Goal: Information Seeking & Learning: Learn about a topic

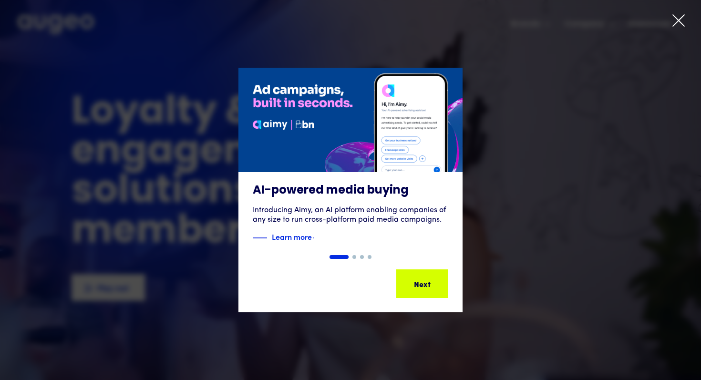
click at [680, 20] on icon at bounding box center [678, 20] width 14 height 14
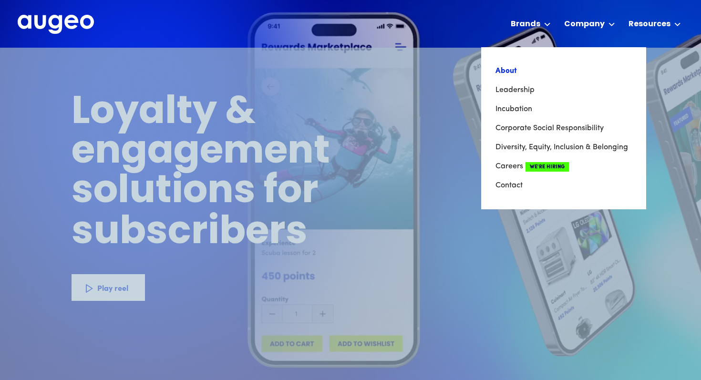
click at [508, 71] on link "About" at bounding box center [563, 71] width 136 height 19
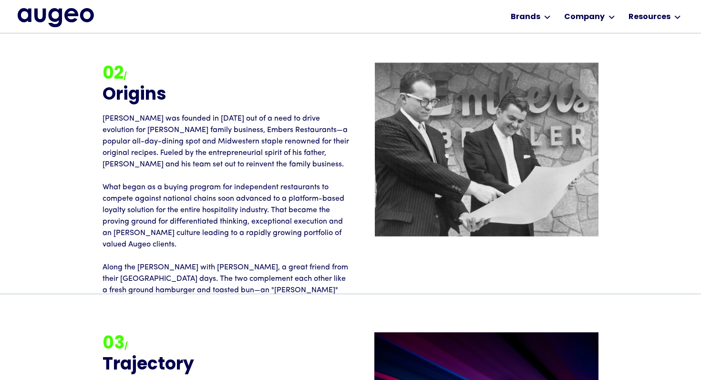
scroll to position [1152, 0]
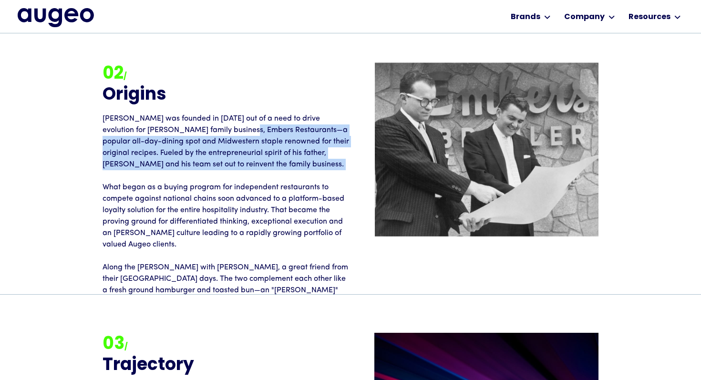
drag, startPoint x: 212, startPoint y: 134, endPoint x: 237, endPoint y: 172, distance: 45.5
click at [239, 175] on p "Augeo was founded in 1999 out of a need to drive evolution for David Kristal's …" at bounding box center [227, 227] width 248 height 229
click at [218, 144] on p "Augeo was founded in 1999 out of a need to drive evolution for David Kristal's …" at bounding box center [227, 227] width 248 height 229
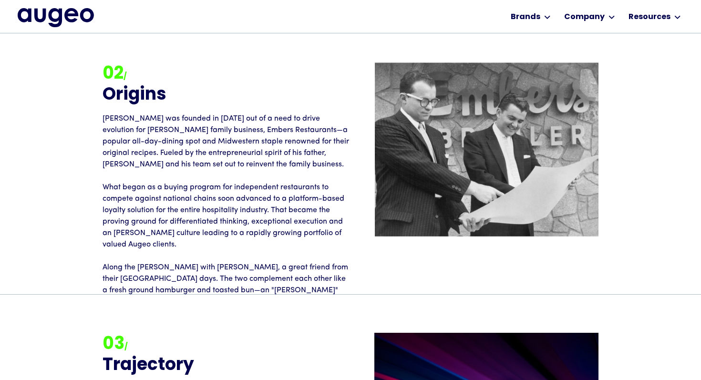
click at [218, 144] on p "Augeo was founded in 1999 out of a need to drive evolution for David Kristal's …" at bounding box center [227, 227] width 248 height 229
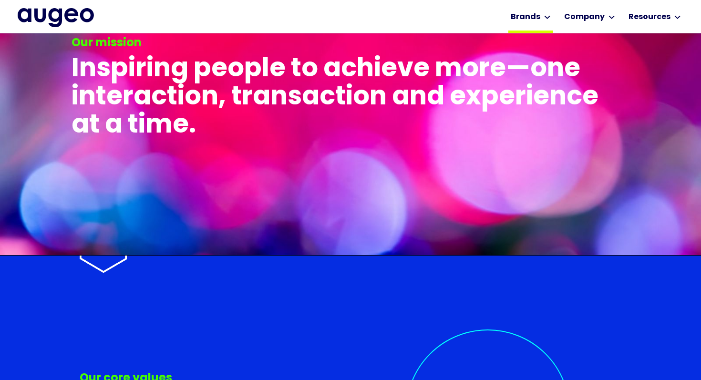
scroll to position [1896, 0]
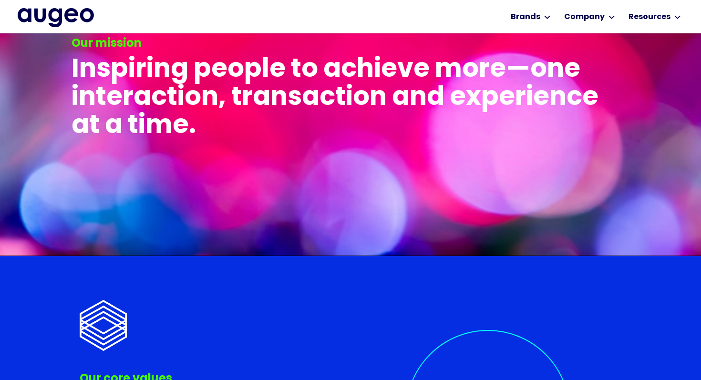
click at [320, 86] on h3 "Inspiring people to achieve more—one interaction, transaction and experience at…" at bounding box center [351, 98] width 558 height 85
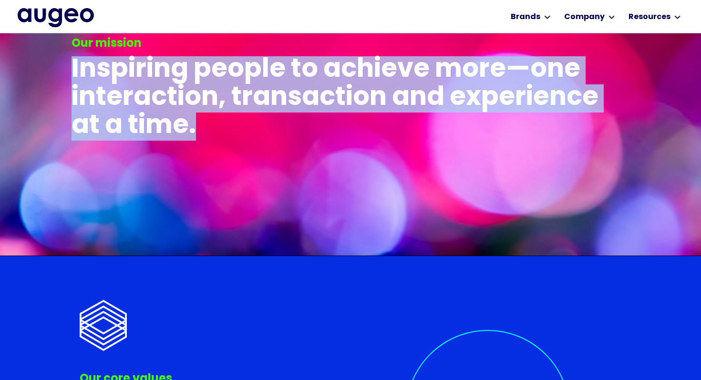
click at [323, 93] on h3 "Inspiring people to achieve more—one interaction, transaction and experience at…" at bounding box center [351, 98] width 558 height 85
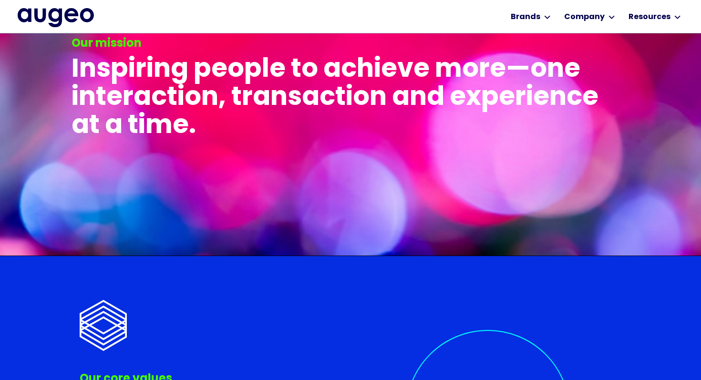
click at [323, 93] on h3 "Inspiring people to achieve more—one interaction, transaction and experience at…" at bounding box center [351, 98] width 558 height 85
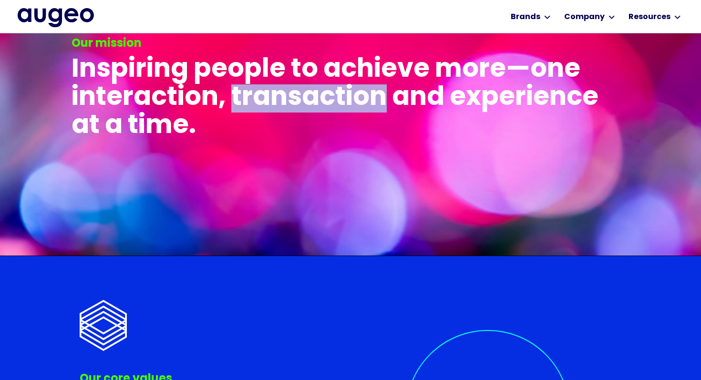
click at [323, 93] on h3 "Inspiring people to achieve more—one interaction, transaction and experience at…" at bounding box center [351, 98] width 558 height 85
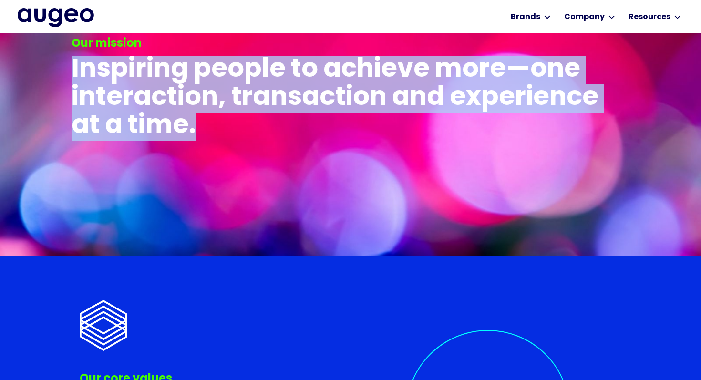
click at [441, 92] on h3 "Inspiring people to achieve more—one interaction, transaction and experience at…" at bounding box center [351, 98] width 558 height 85
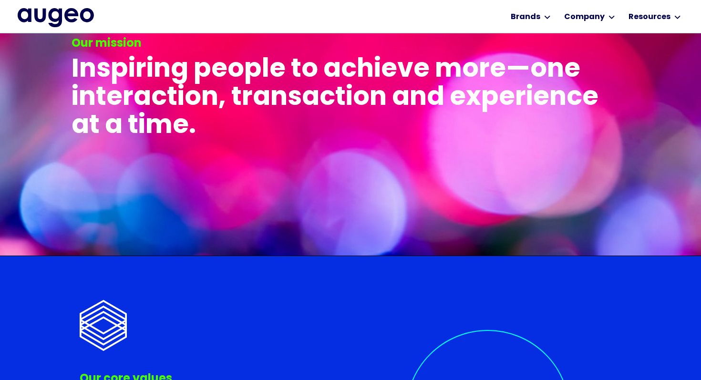
click at [441, 92] on h3 "Inspiring people to achieve more—one interaction, transaction and experience at…" at bounding box center [351, 98] width 558 height 85
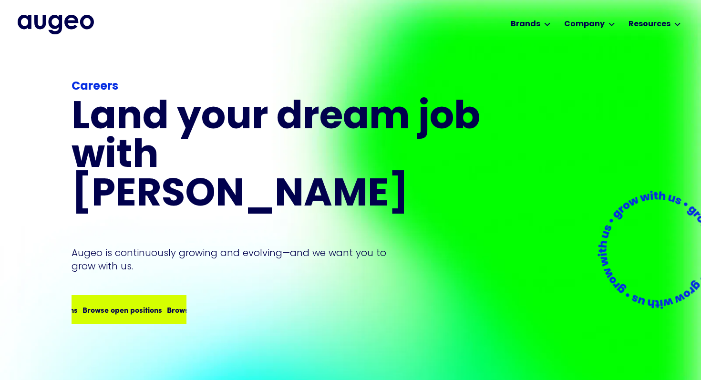
click at [154, 304] on div "Browse open positions Browse open positions Browse open positions Browse open p…" at bounding box center [165, 309] width 338 height 11
